Goal: Transaction & Acquisition: Obtain resource

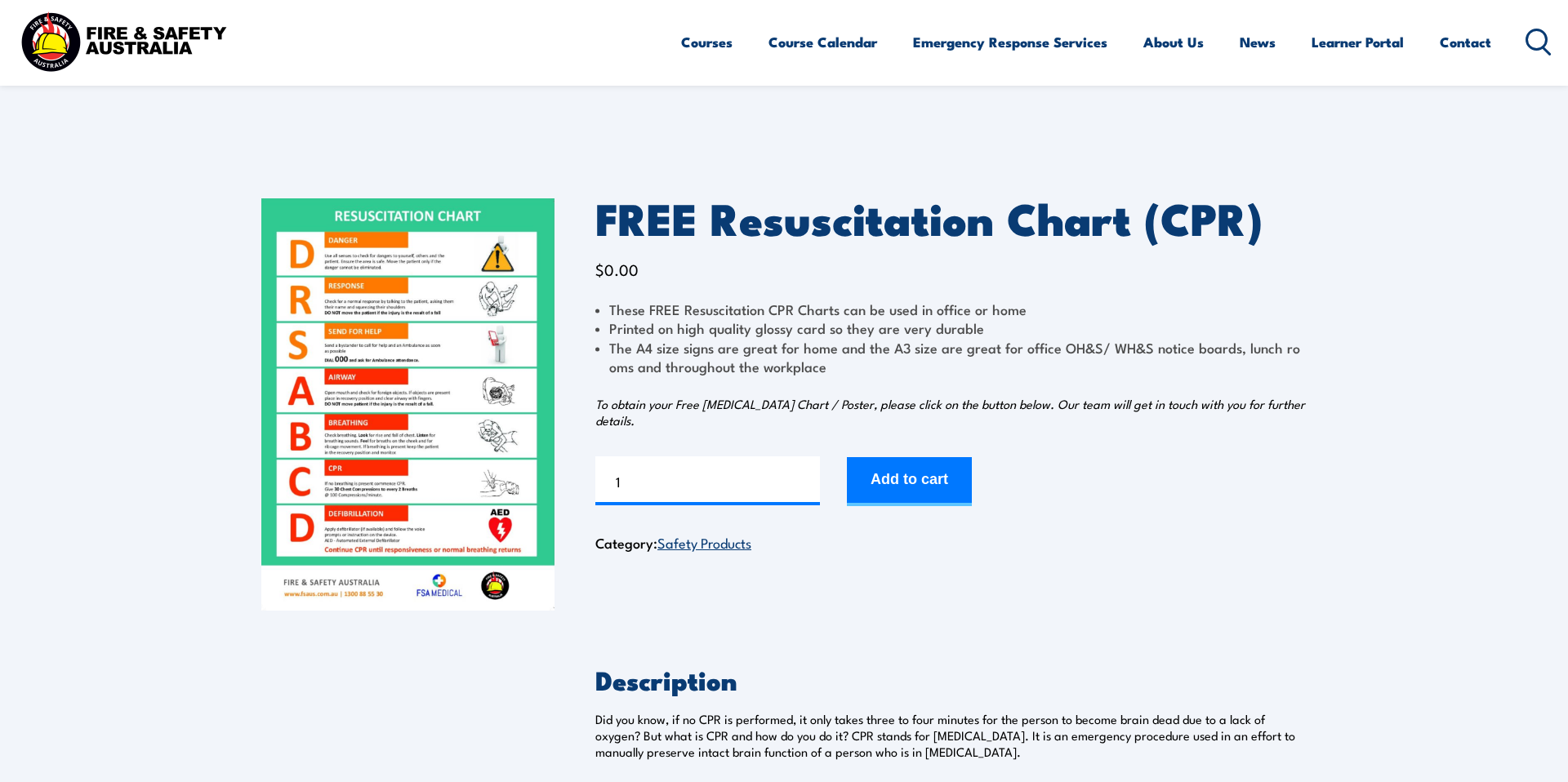
click at [390, 364] on img at bounding box center [407, 404] width 293 height 412
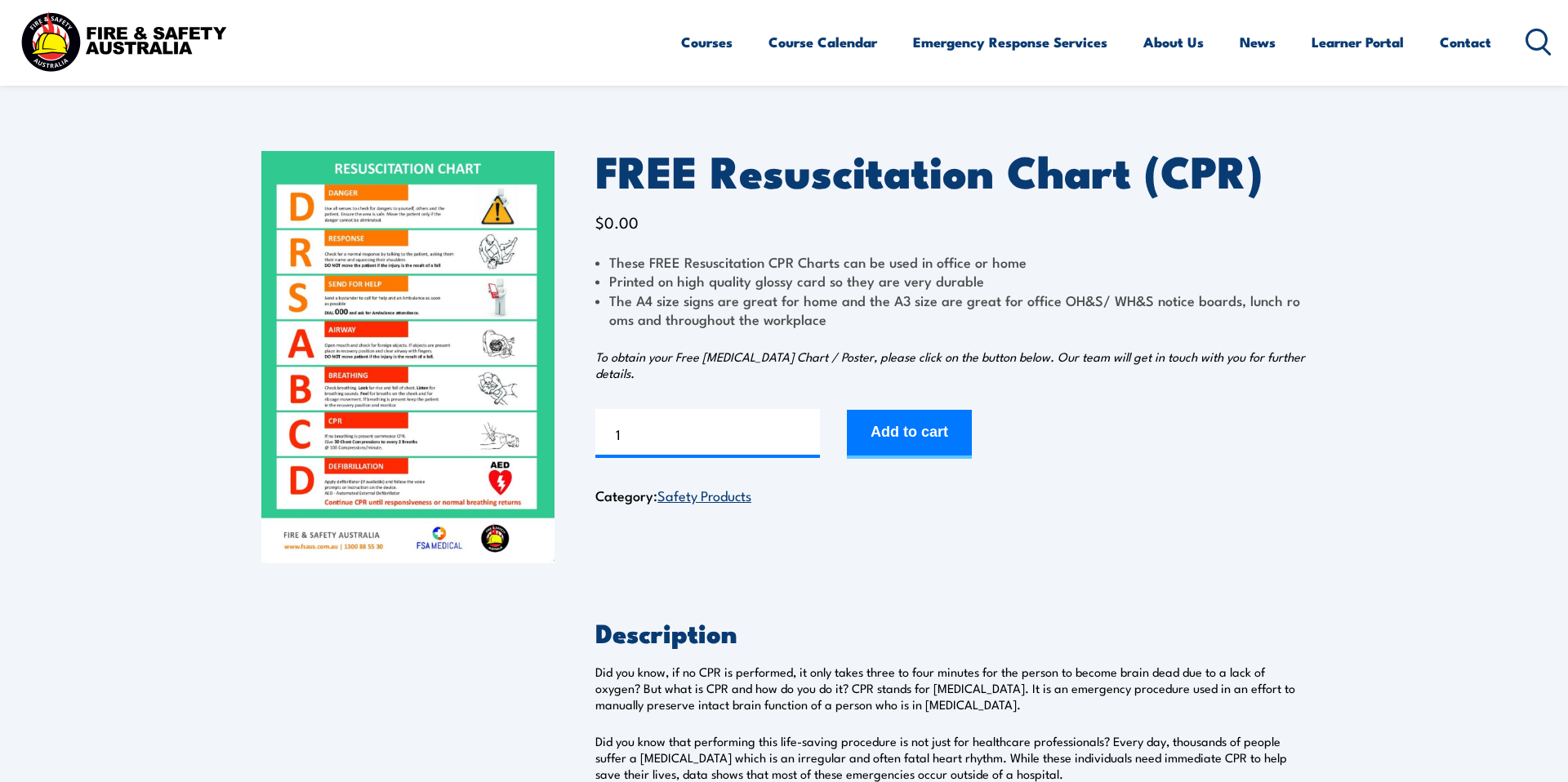
scroll to position [50, 0]
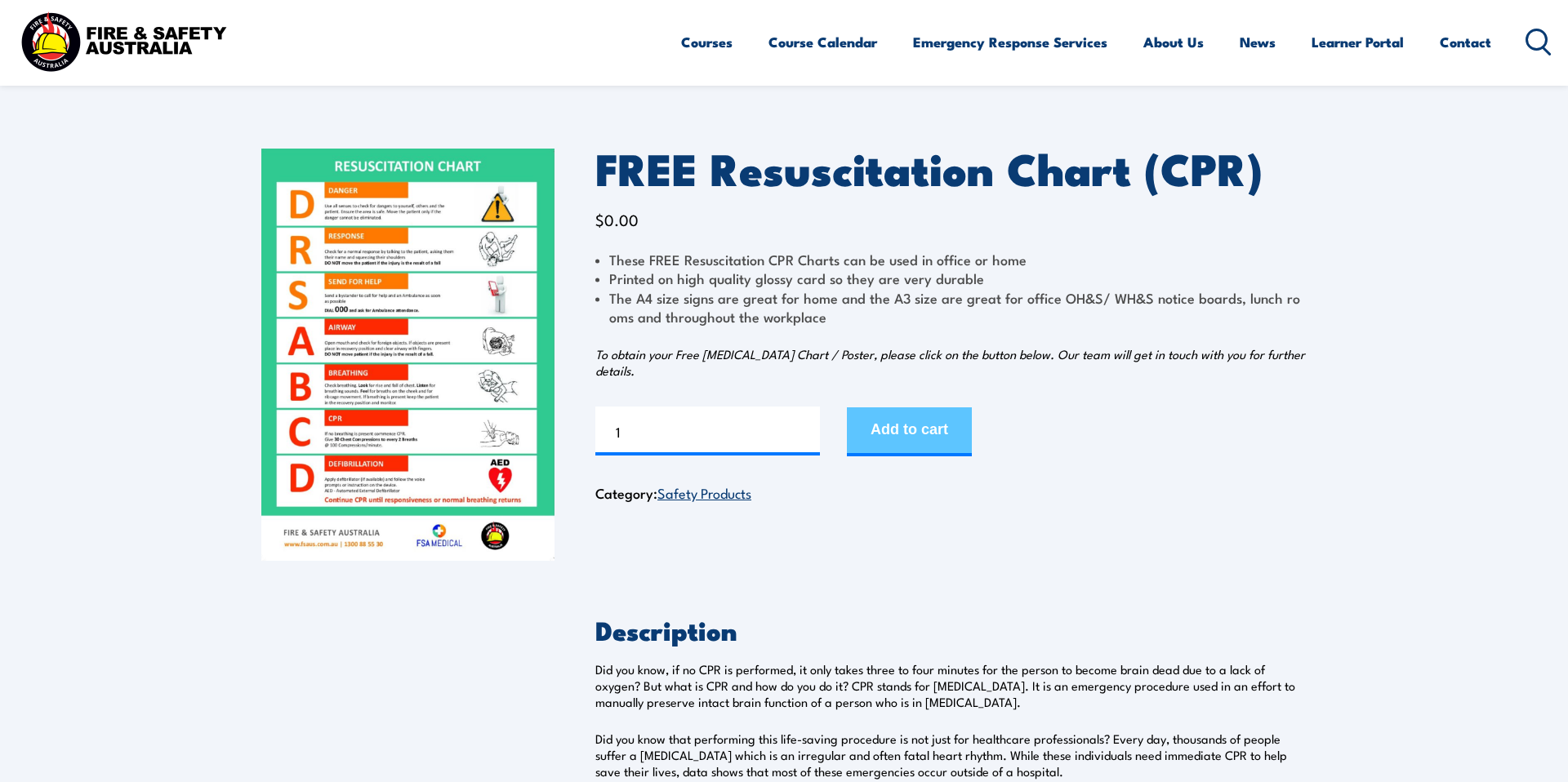
click at [905, 415] on button "Add to cart" at bounding box center [909, 431] width 125 height 49
